Goal: Navigation & Orientation: Understand site structure

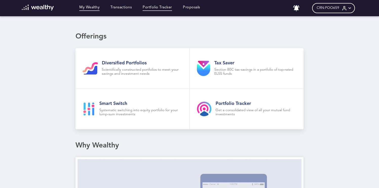
click at [148, 10] on link "Portfolio Tracker" at bounding box center [157, 8] width 29 height 6
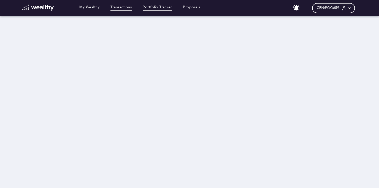
click at [120, 9] on link "Transactions" at bounding box center [120, 8] width 21 height 6
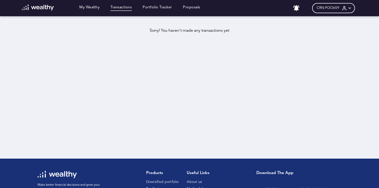
click at [40, 9] on img at bounding box center [38, 8] width 32 height 6
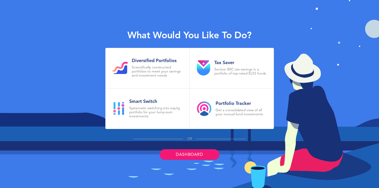
click at [183, 155] on link "Dashboard" at bounding box center [190, 154] width 60 height 11
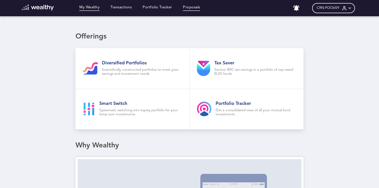
click at [196, 7] on link "Proposals" at bounding box center [191, 8] width 17 height 6
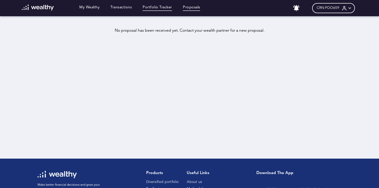
click at [158, 9] on link "Portfolio Tracker" at bounding box center [157, 8] width 29 height 6
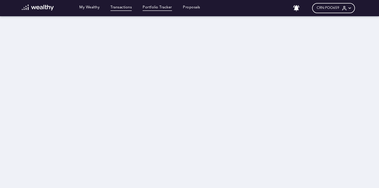
click at [122, 7] on link "Transactions" at bounding box center [120, 8] width 21 height 6
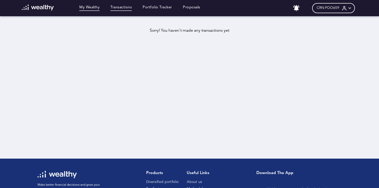
click at [91, 7] on link "My Wealthy" at bounding box center [89, 8] width 20 height 6
